Goal: Task Accomplishment & Management: Use online tool/utility

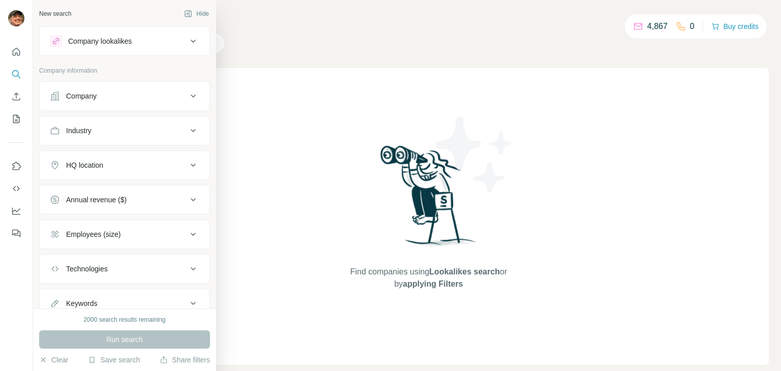
click at [141, 41] on div "Company lookalikes" at bounding box center [118, 41] width 137 height 12
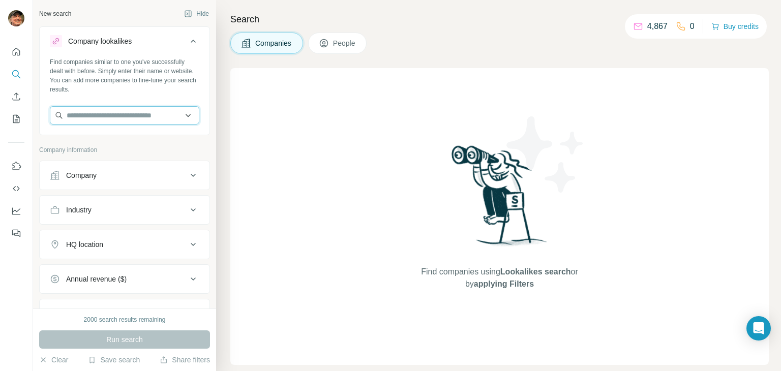
click at [157, 114] on input "text" at bounding box center [125, 115] width 150 height 18
click at [117, 117] on input "text" at bounding box center [125, 115] width 150 height 18
click at [121, 363] on button "Save search" at bounding box center [114, 360] width 52 height 10
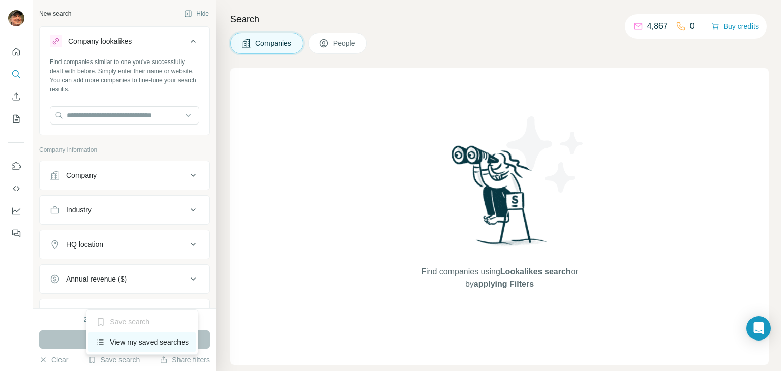
click at [132, 348] on div "View my saved searches" at bounding box center [142, 342] width 107 height 20
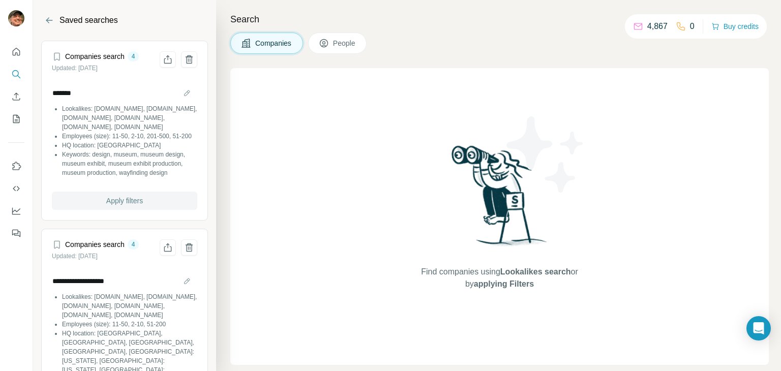
click at [125, 206] on span "Apply filters" at bounding box center [124, 201] width 37 height 10
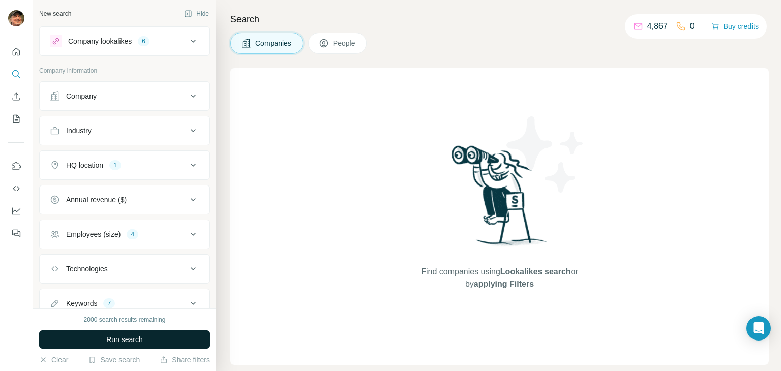
click at [125, 340] on span "Run search" at bounding box center [124, 340] width 37 height 10
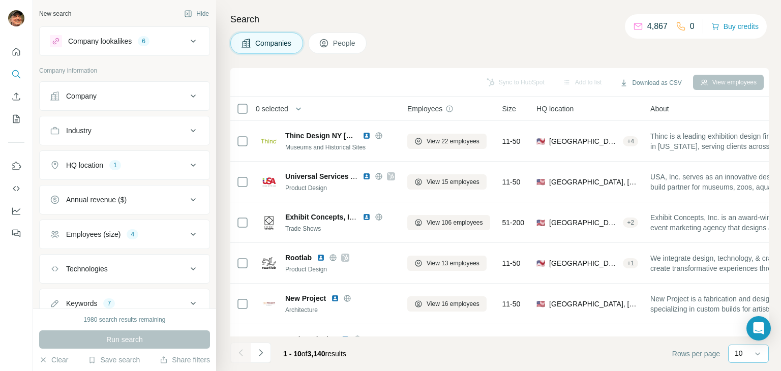
click at [739, 354] on p "10" at bounding box center [739, 353] width 8 height 10
click at [741, 277] on p "60" at bounding box center [741, 276] width 8 height 10
click at [262, 358] on icon "Navigate to next page" at bounding box center [261, 353] width 10 height 10
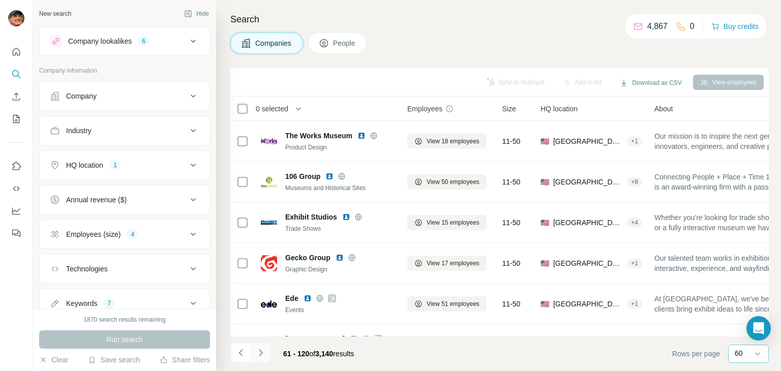
click at [262, 355] on icon "Navigate to next page" at bounding box center [261, 353] width 10 height 10
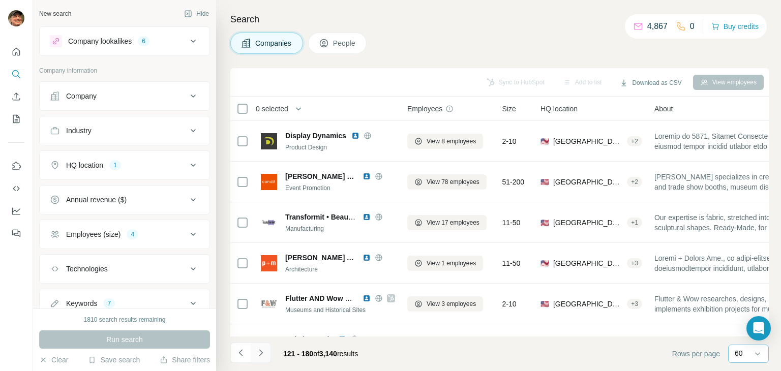
click at [263, 355] on icon "Navigate to next page" at bounding box center [261, 353] width 10 height 10
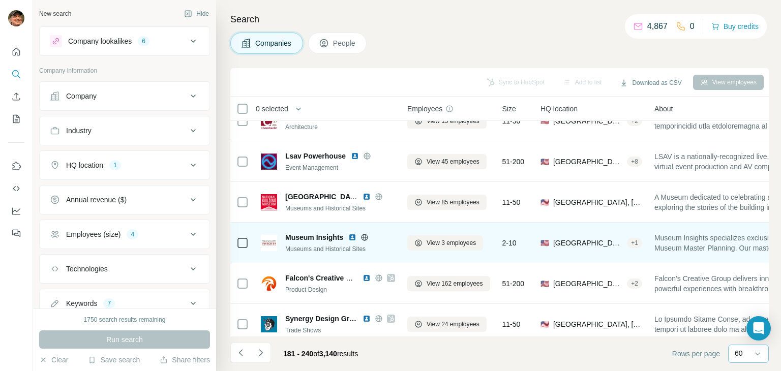
scroll to position [1017, 0]
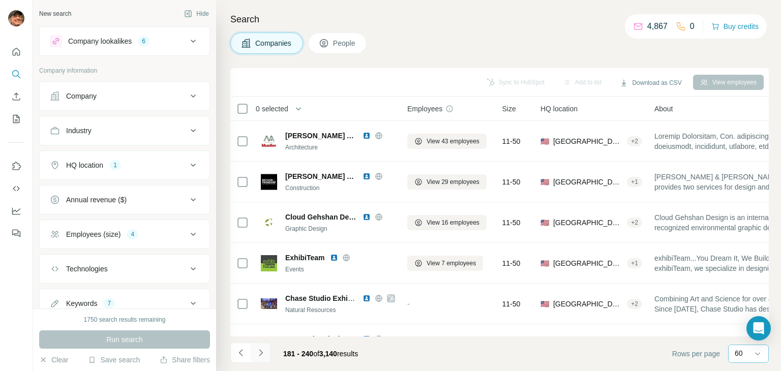
click at [266, 354] on button "Navigate to next page" at bounding box center [261, 353] width 20 height 20
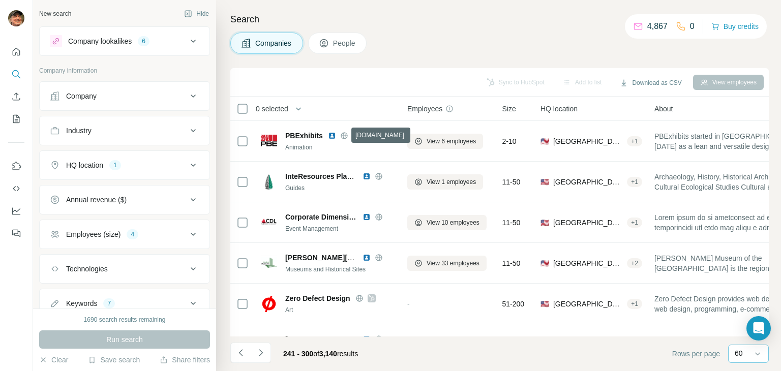
drag, startPoint x: 341, startPoint y: 135, endPoint x: 417, endPoint y: 42, distance: 120.1
click at [442, 27] on div "Search Companies People Sync to HubSpot Add to list Download as CSV View employ…" at bounding box center [498, 185] width 565 height 371
drag, startPoint x: 342, startPoint y: 136, endPoint x: 366, endPoint y: 110, distance: 36.0
click at [417, 54] on div "Search Companies People Sync to HubSpot Add to list Download as CSV View employ…" at bounding box center [498, 185] width 565 height 371
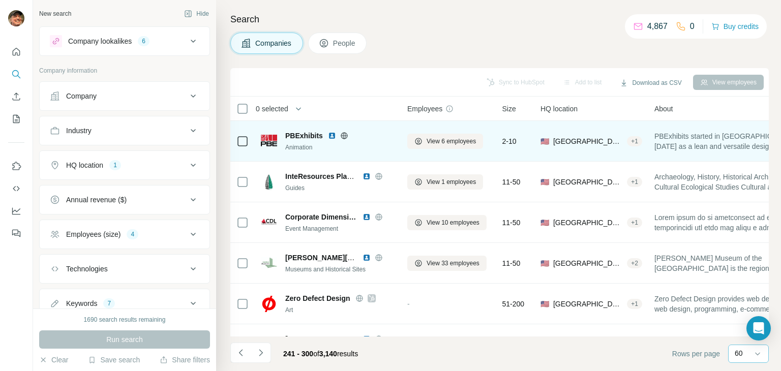
click at [343, 133] on icon at bounding box center [344, 136] width 8 height 8
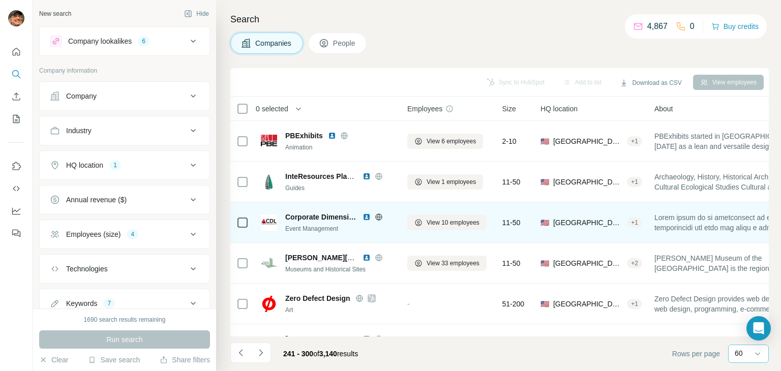
click at [378, 218] on icon at bounding box center [379, 217] width 8 height 8
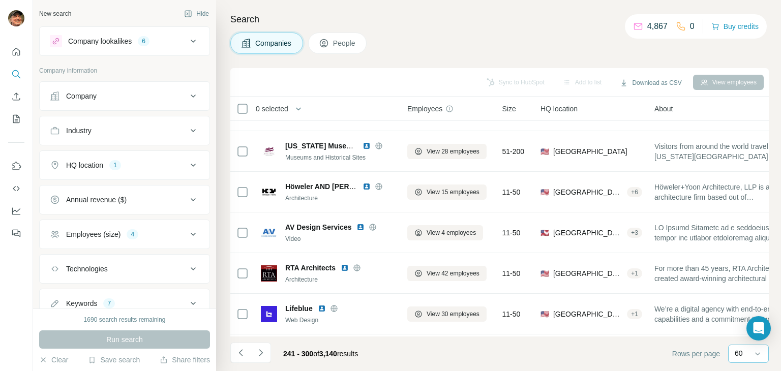
scroll to position [2231, 0]
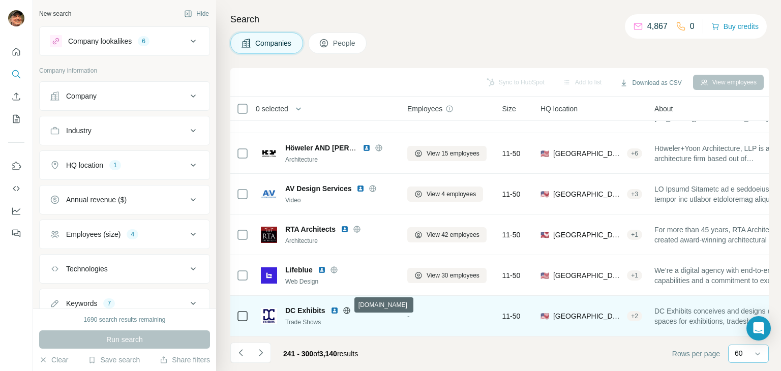
click at [349, 310] on icon at bounding box center [346, 310] width 7 height 1
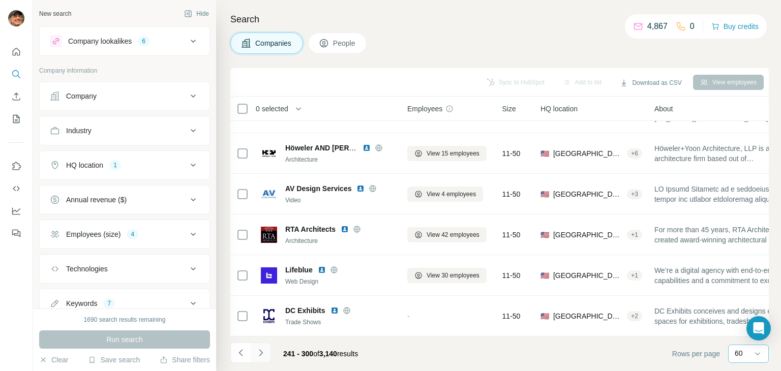
click at [264, 353] on icon "Navigate to next page" at bounding box center [261, 353] width 10 height 10
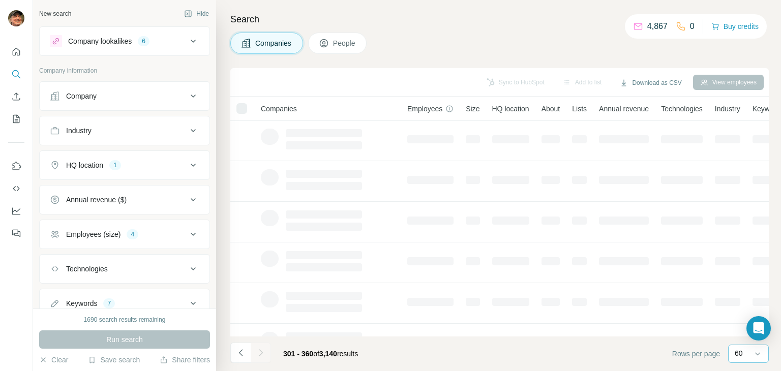
scroll to position [0, 0]
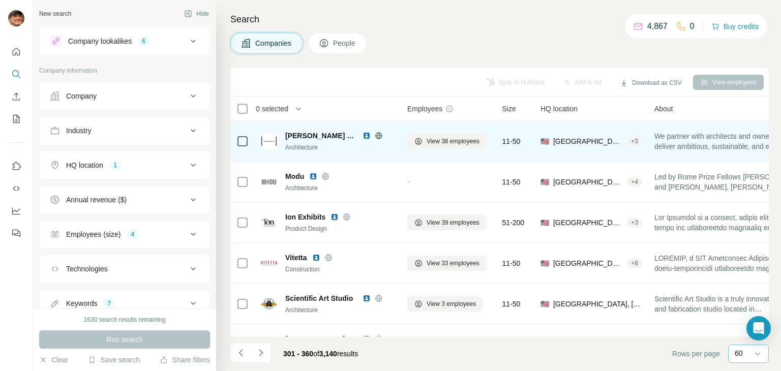
click at [375, 135] on icon at bounding box center [378, 135] width 7 height 1
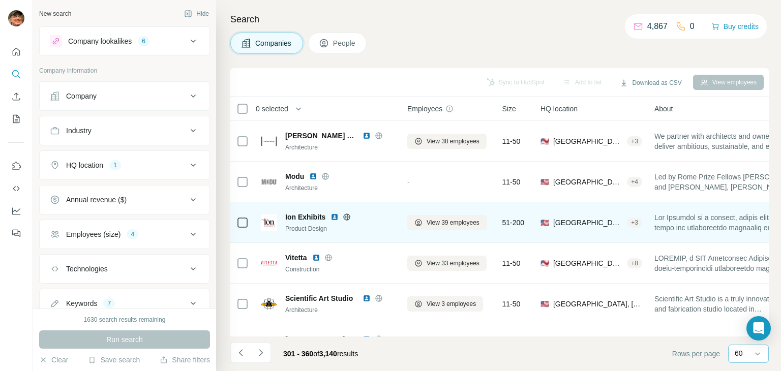
click at [346, 217] on icon at bounding box center [347, 217] width 8 height 8
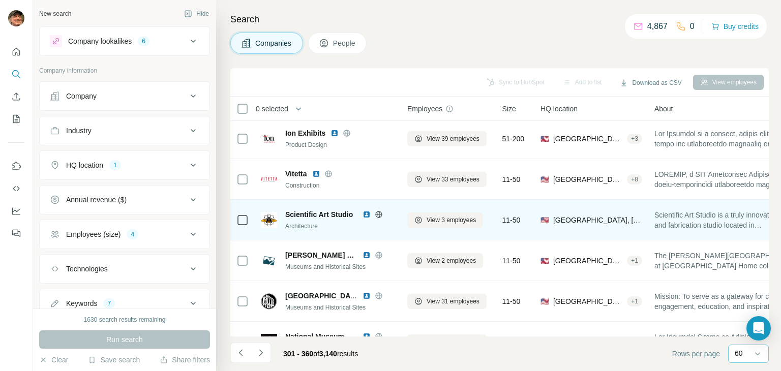
scroll to position [102, 0]
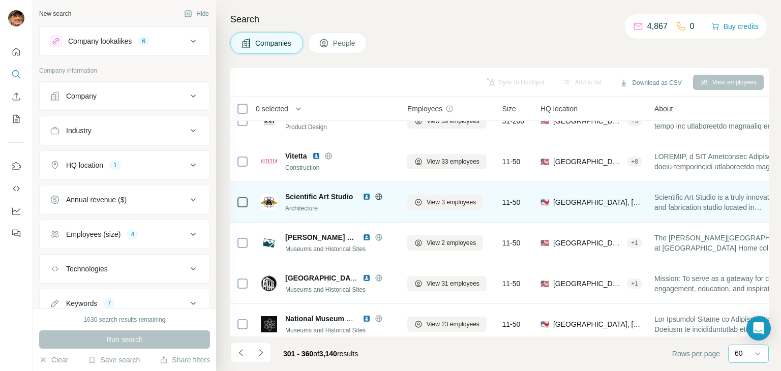
click at [377, 196] on icon at bounding box center [379, 197] width 8 height 8
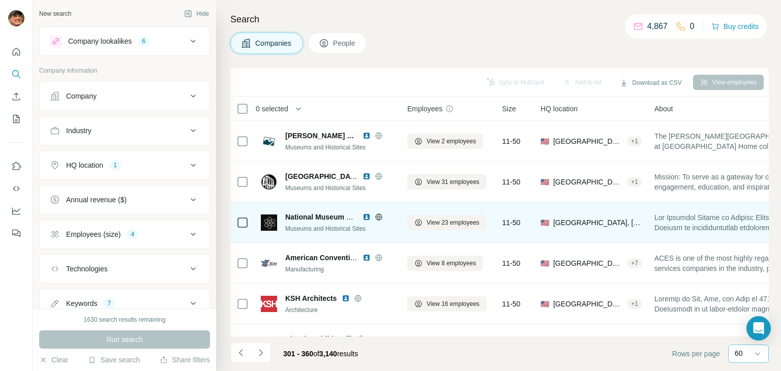
scroll to position [254, 0]
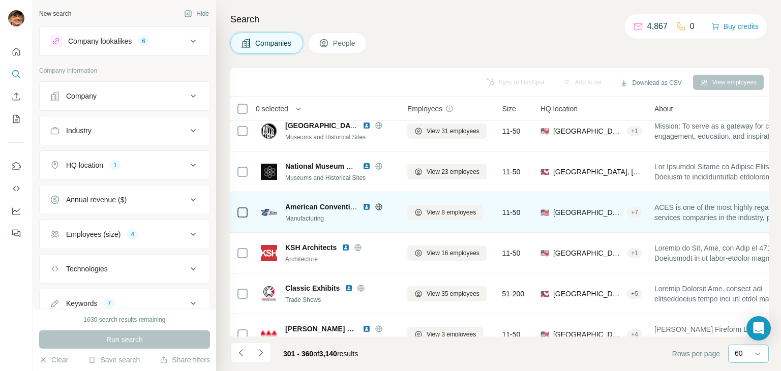
click at [379, 205] on icon at bounding box center [379, 207] width 8 height 8
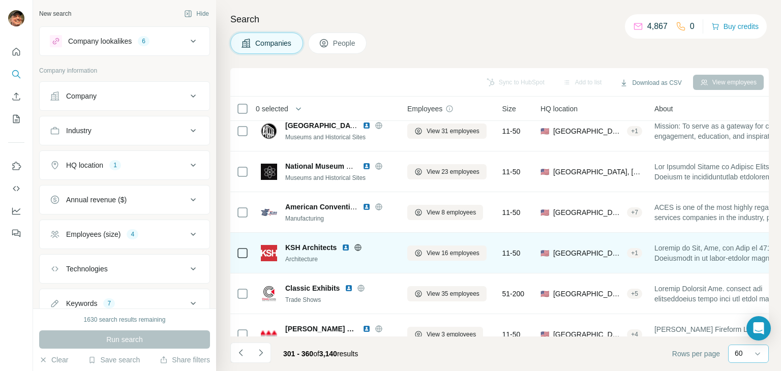
scroll to position [305, 0]
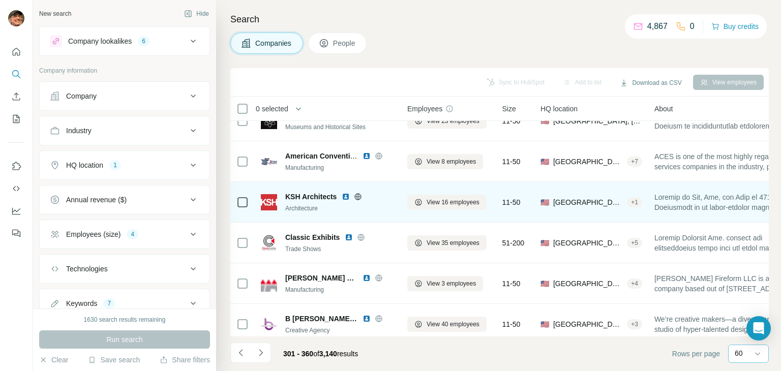
click at [362, 194] on icon at bounding box center [358, 197] width 8 height 8
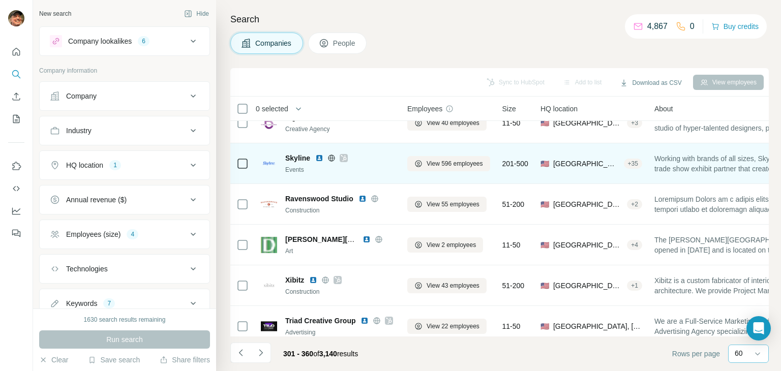
scroll to position [509, 0]
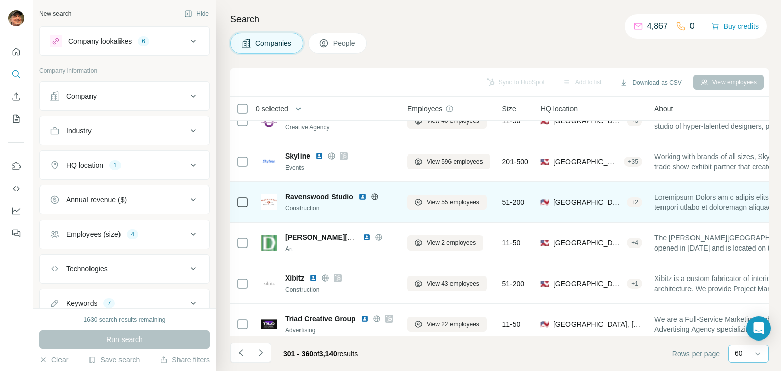
click at [374, 194] on icon at bounding box center [374, 196] width 3 height 7
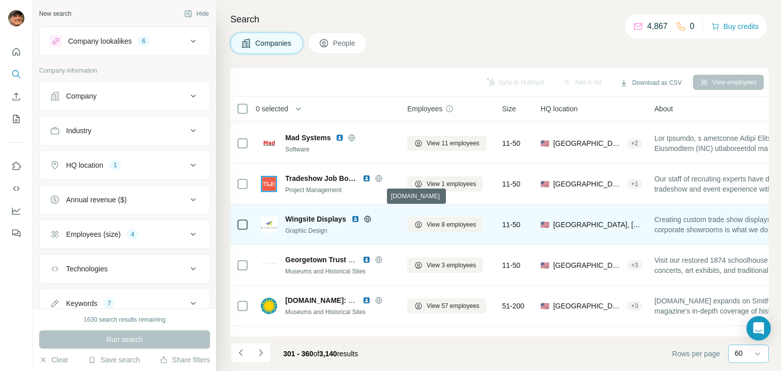
scroll to position [763, 0]
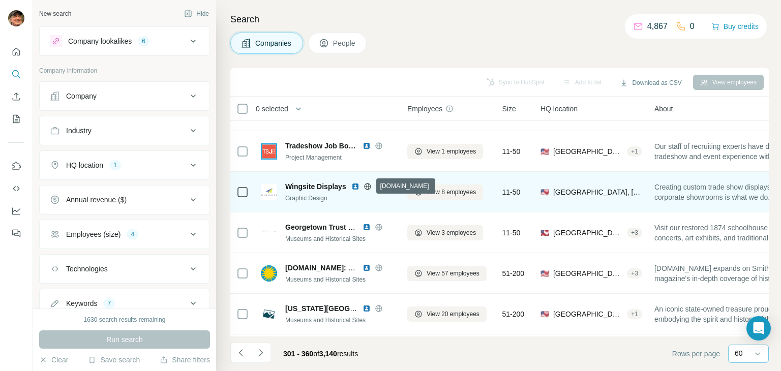
click at [367, 187] on icon at bounding box center [368, 187] width 8 height 8
